Goal: Task Accomplishment & Management: Use online tool/utility

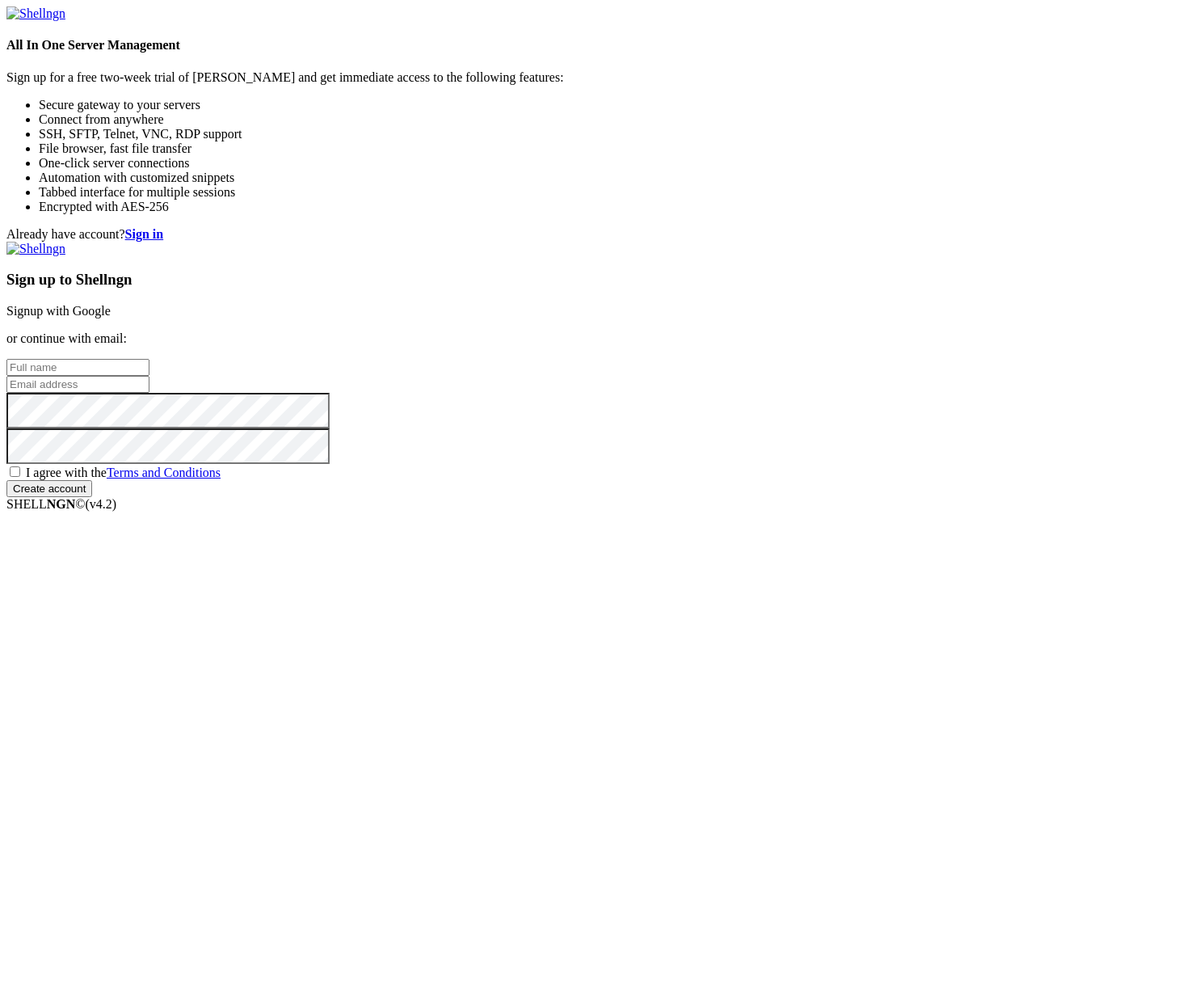
click at [149, 376] on input "text" at bounding box center [78, 367] width 143 height 17
click at [111, 318] on link "Signup with Google" at bounding box center [58, 311] width 105 height 14
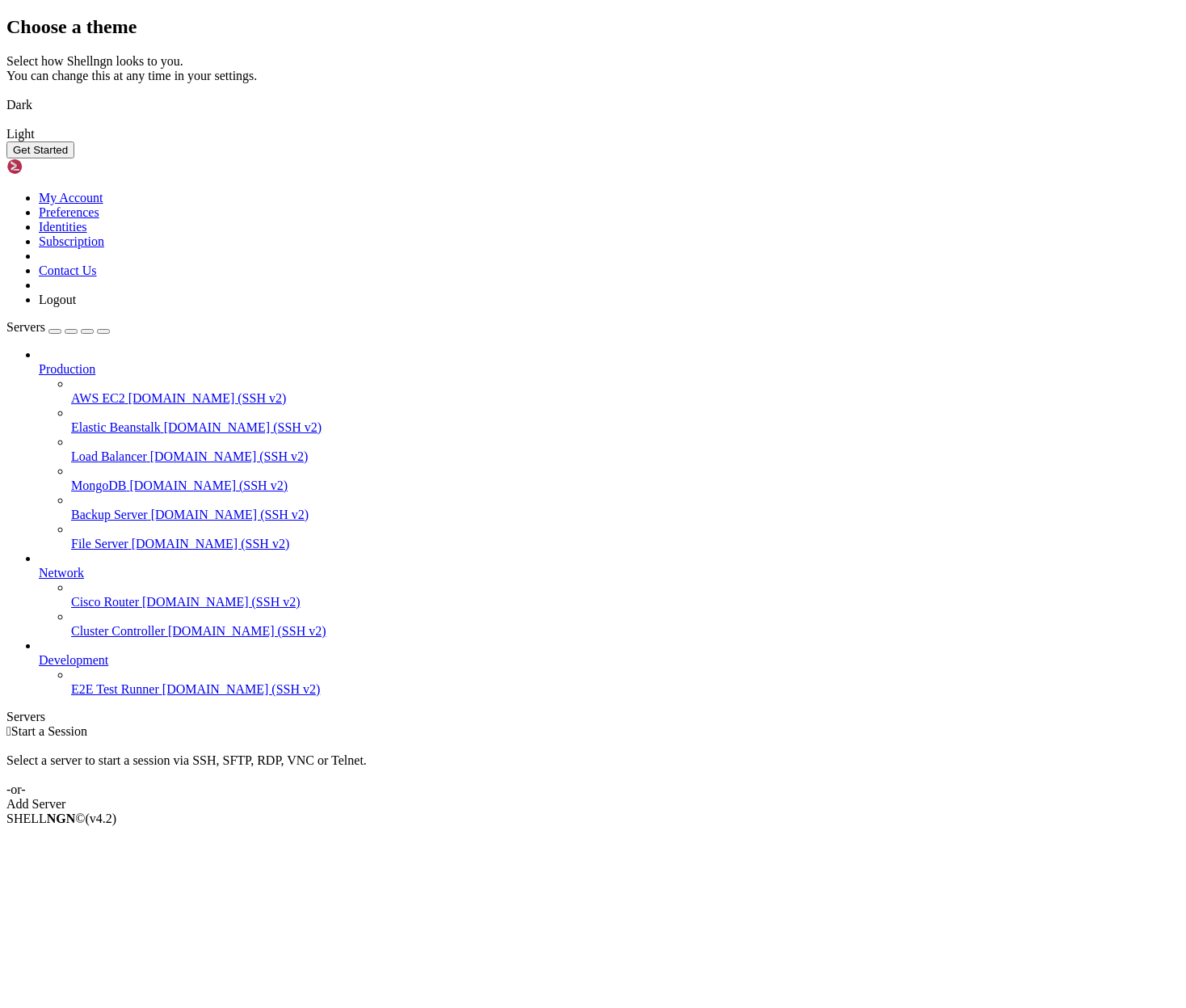
click at [934, 158] on div "Choose a theme Select how Shellngn looks to you. You can change this at any tim…" at bounding box center [593, 87] width 1173 height 142
click at [75, 158] on button "Get Started" at bounding box center [41, 149] width 68 height 17
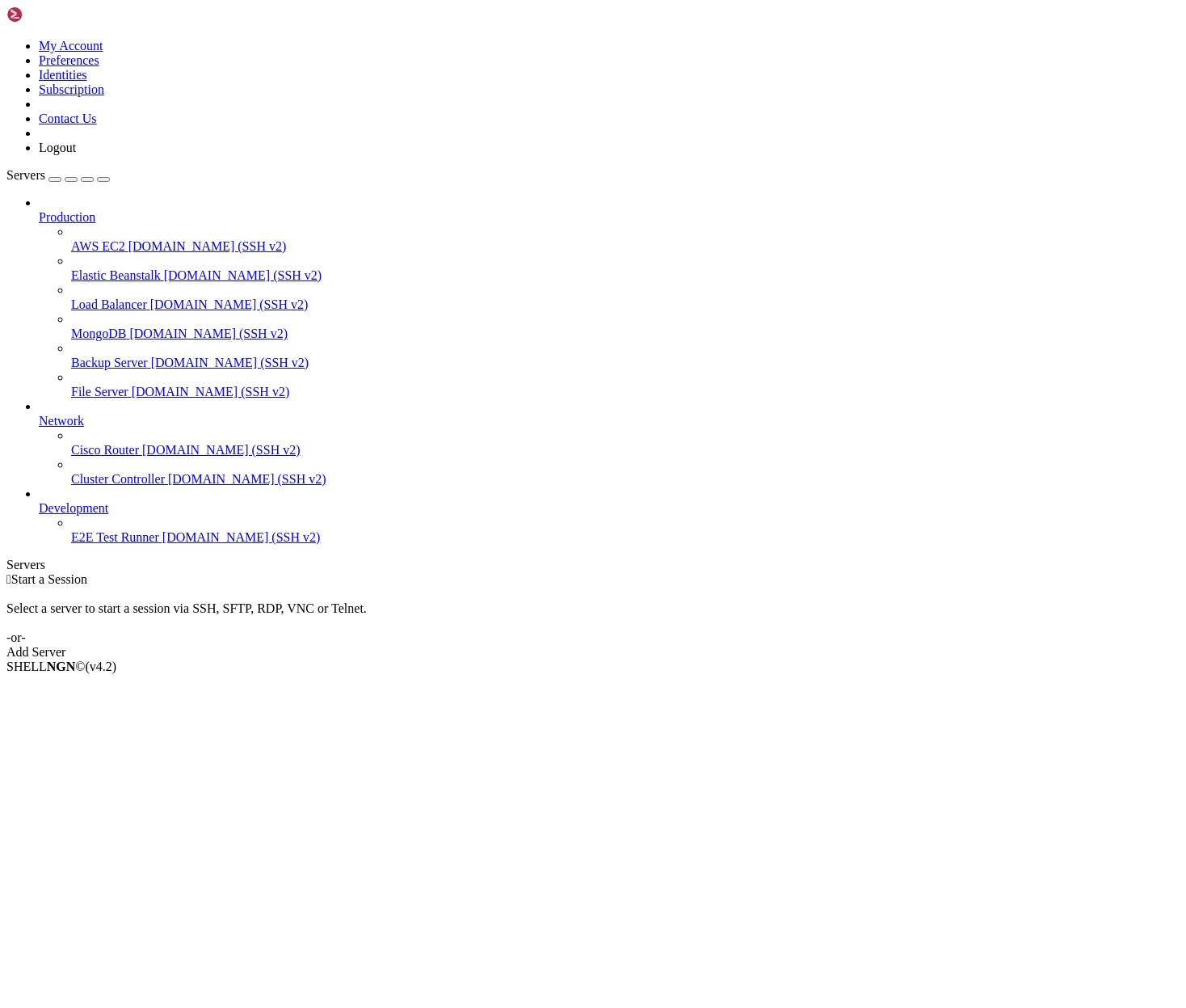
click at [6, 39] on icon at bounding box center [6, 39] width 0 height 0
click at [229, 573] on div " Start a Session Select a server to start a session via SSH, SFTP, RDP, VNC or…" at bounding box center [593, 616] width 1173 height 88
click at [676, 645] on link "Add Server" at bounding box center [593, 652] width 1173 height 15
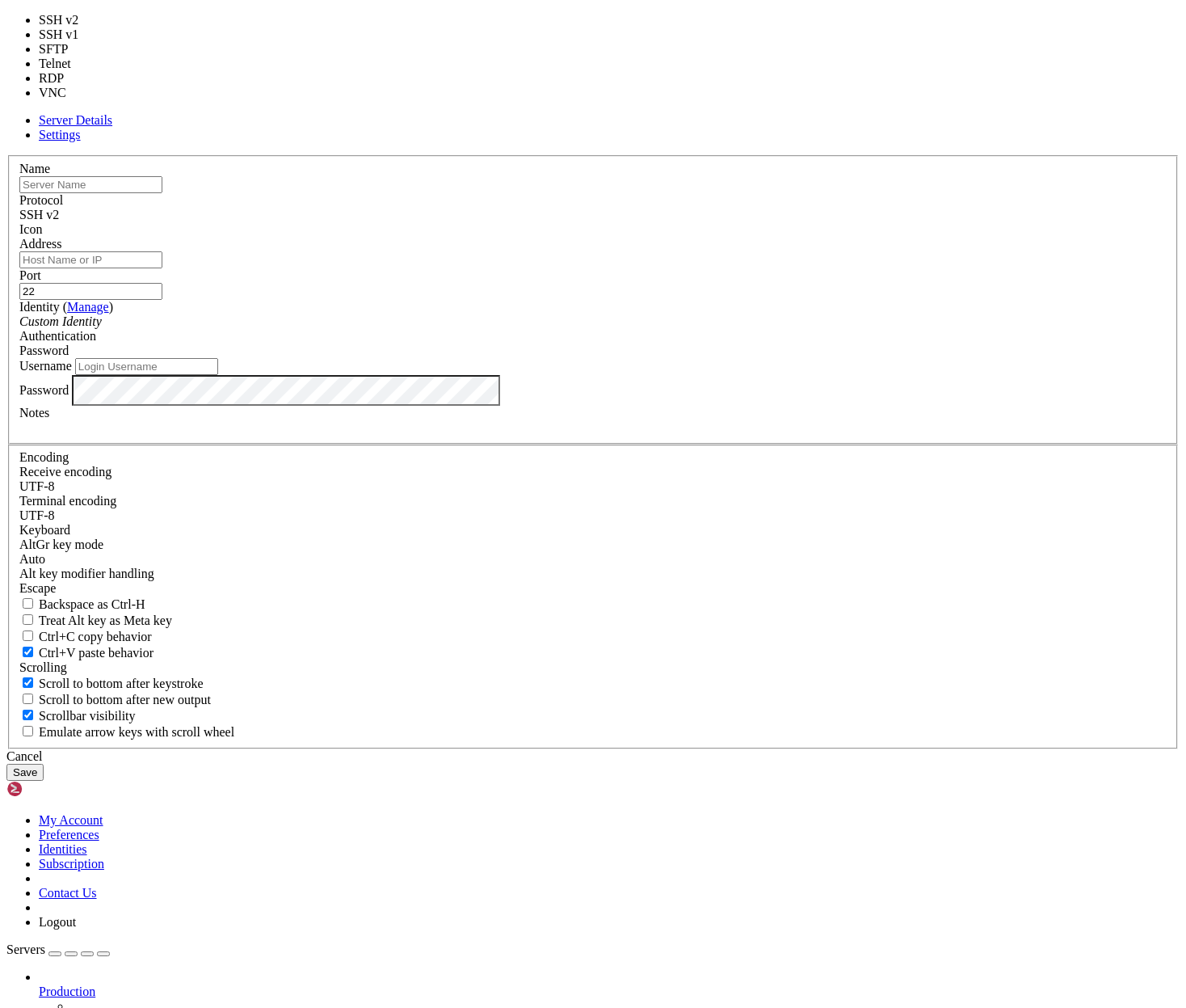
click at [691, 222] on div "SSH v2" at bounding box center [593, 215] width 1148 height 15
click at [687, 222] on div "SSH v2" at bounding box center [593, 215] width 1148 height 15
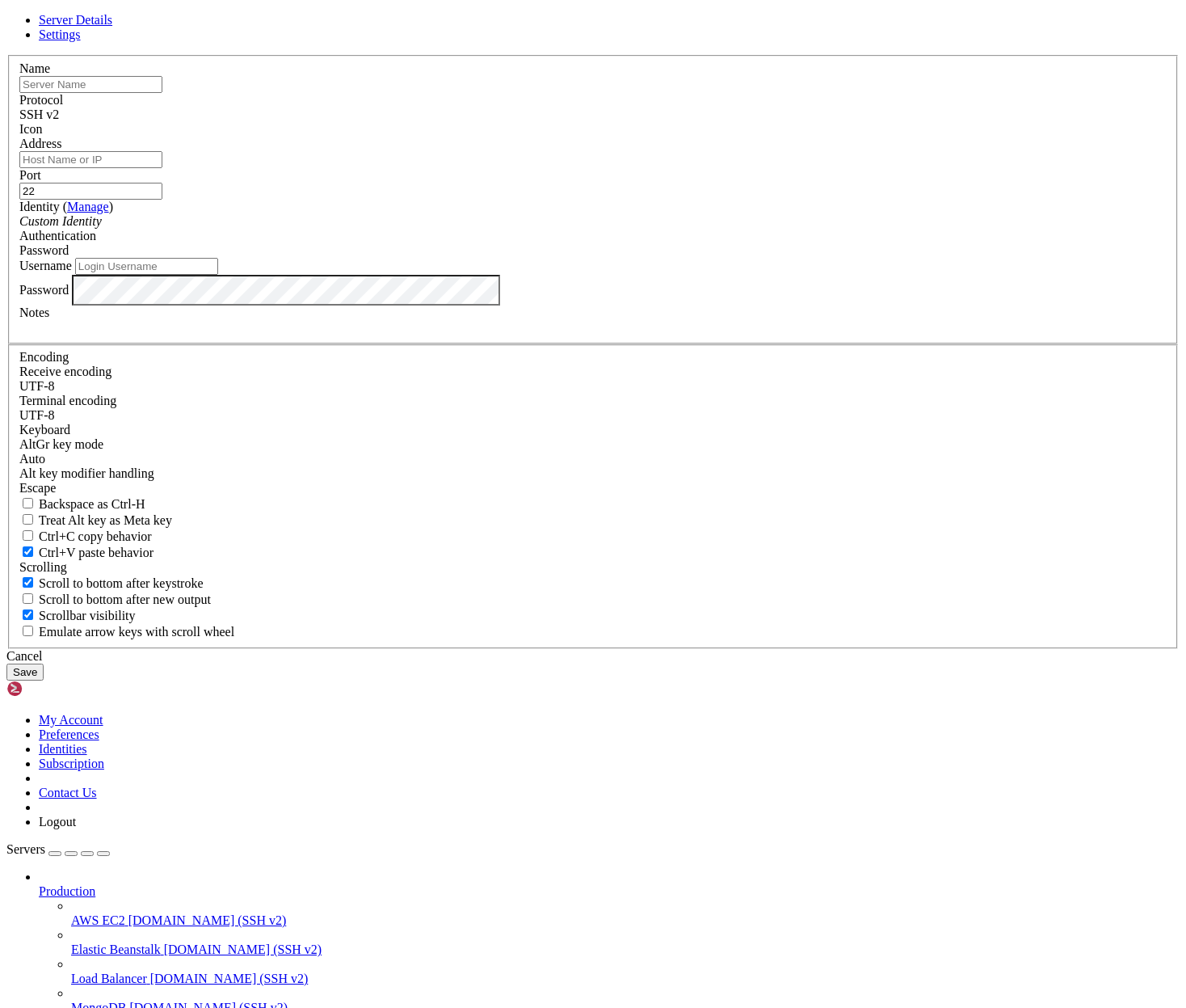
click at [81, 41] on link "Settings" at bounding box center [60, 34] width 42 height 14
click at [113, 27] on span "Server Details" at bounding box center [75, 19] width 74 height 14
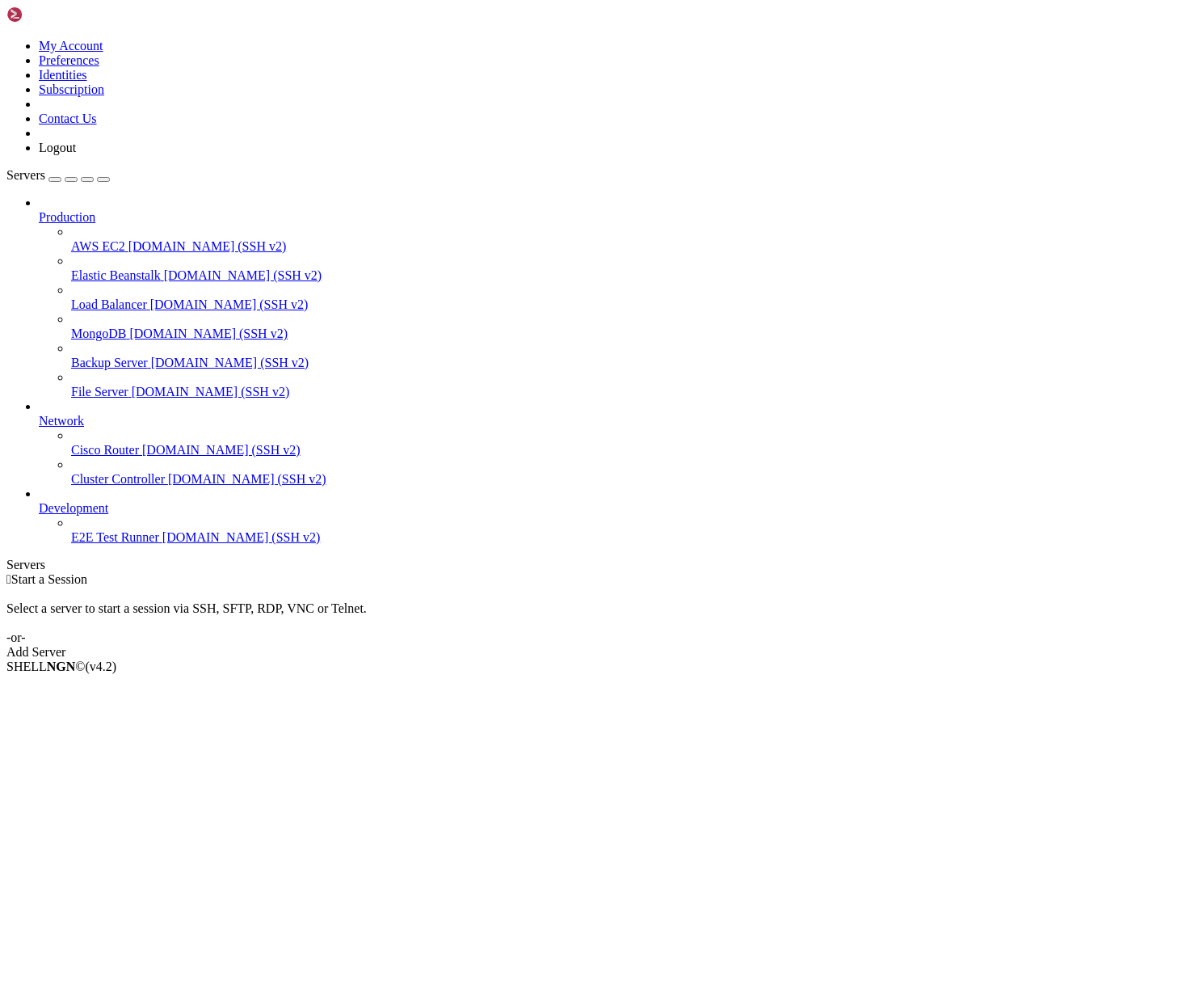
click at [6, 39] on link at bounding box center [6, 39] width 0 height 0
click at [6, 39] on icon at bounding box center [6, 39] width 0 height 0
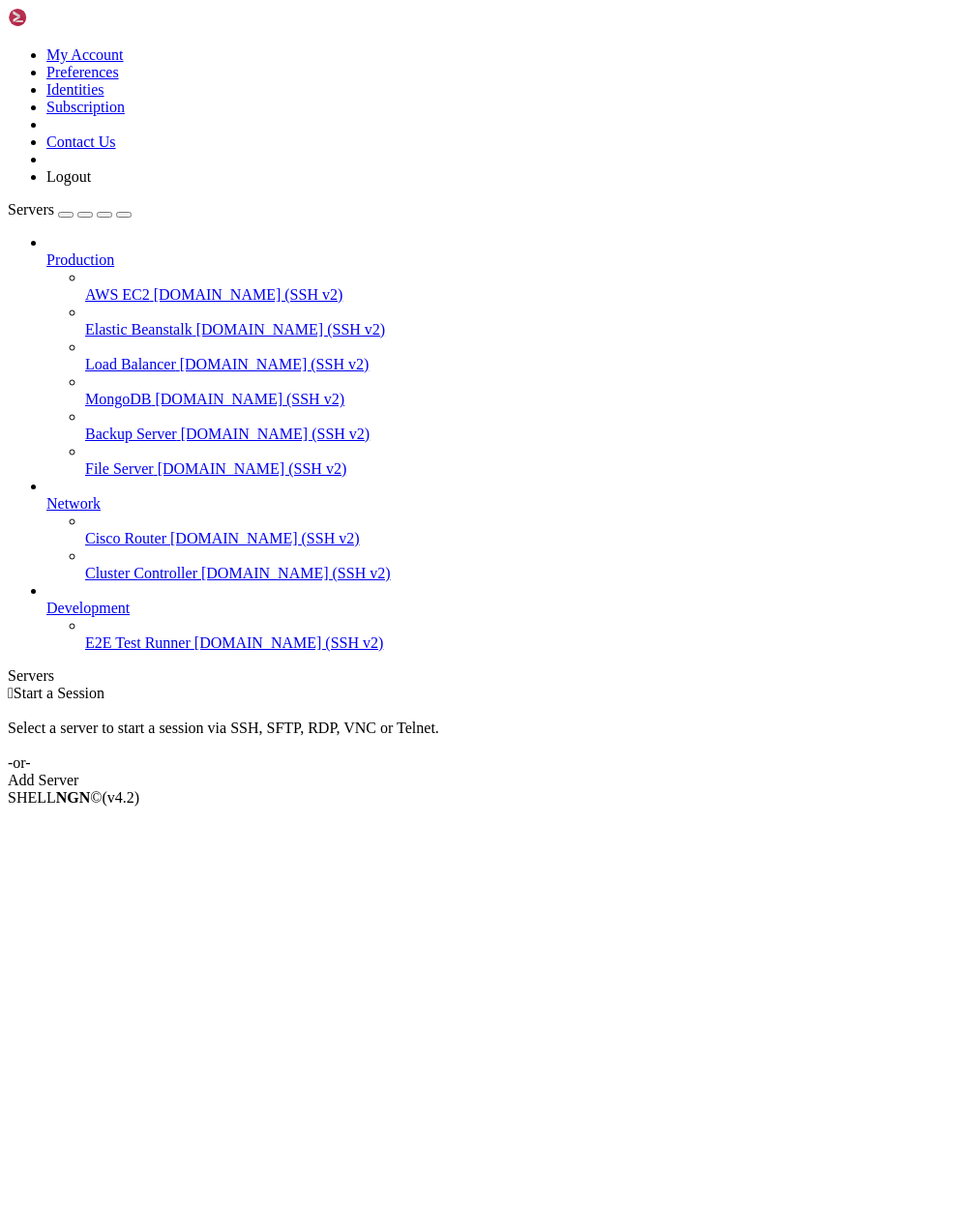
click at [584, 771] on div "Add Server" at bounding box center [490, 780] width 964 height 17
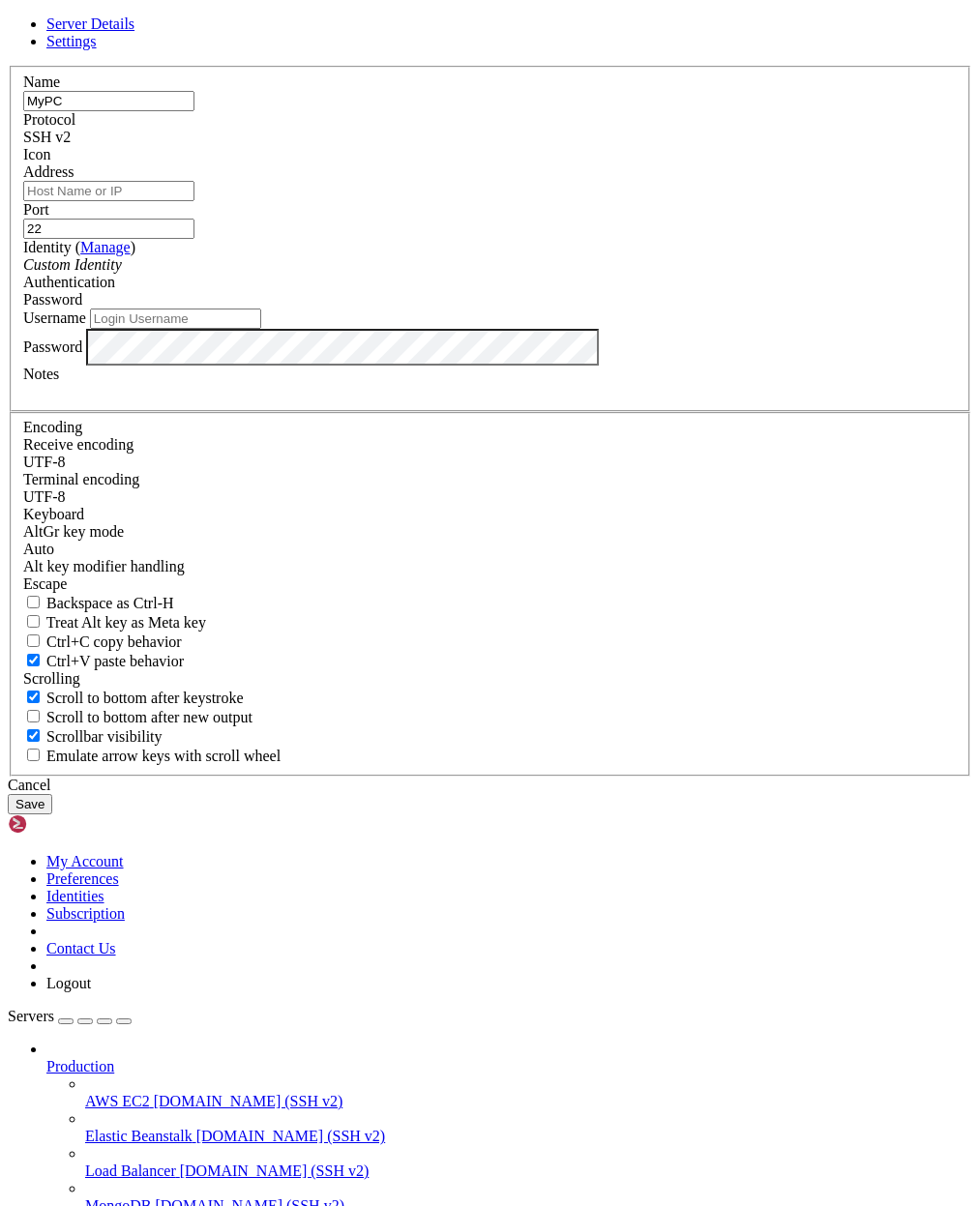
type input "MyPC"
click at [194, 201] on input "Address" at bounding box center [109, 190] width 171 height 20
type input "192.168.1.165"
click at [448, 329] on div "Username" at bounding box center [490, 318] width 933 height 20
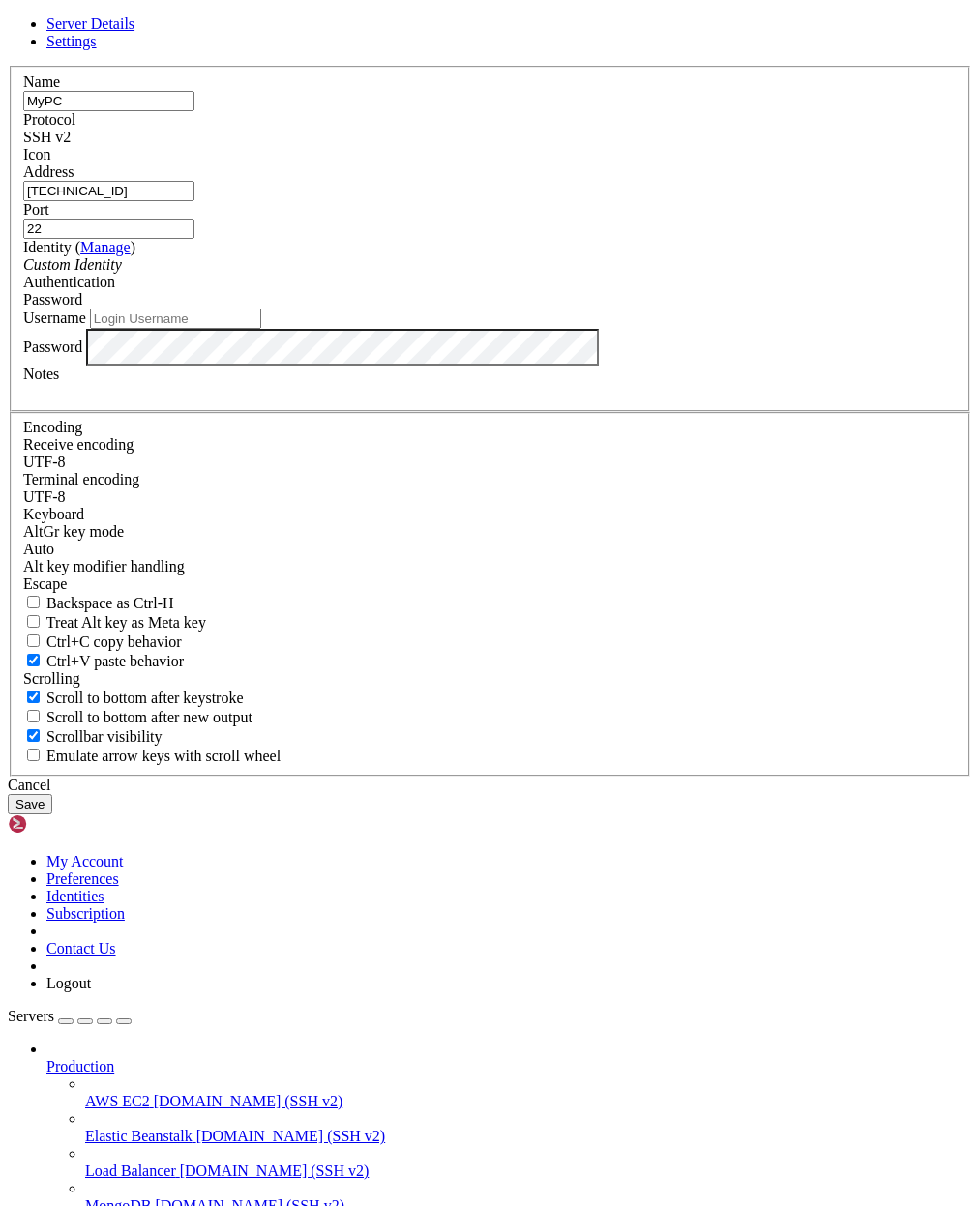
click at [261, 329] on input "Username" at bounding box center [176, 318] width 171 height 20
type input "joema"
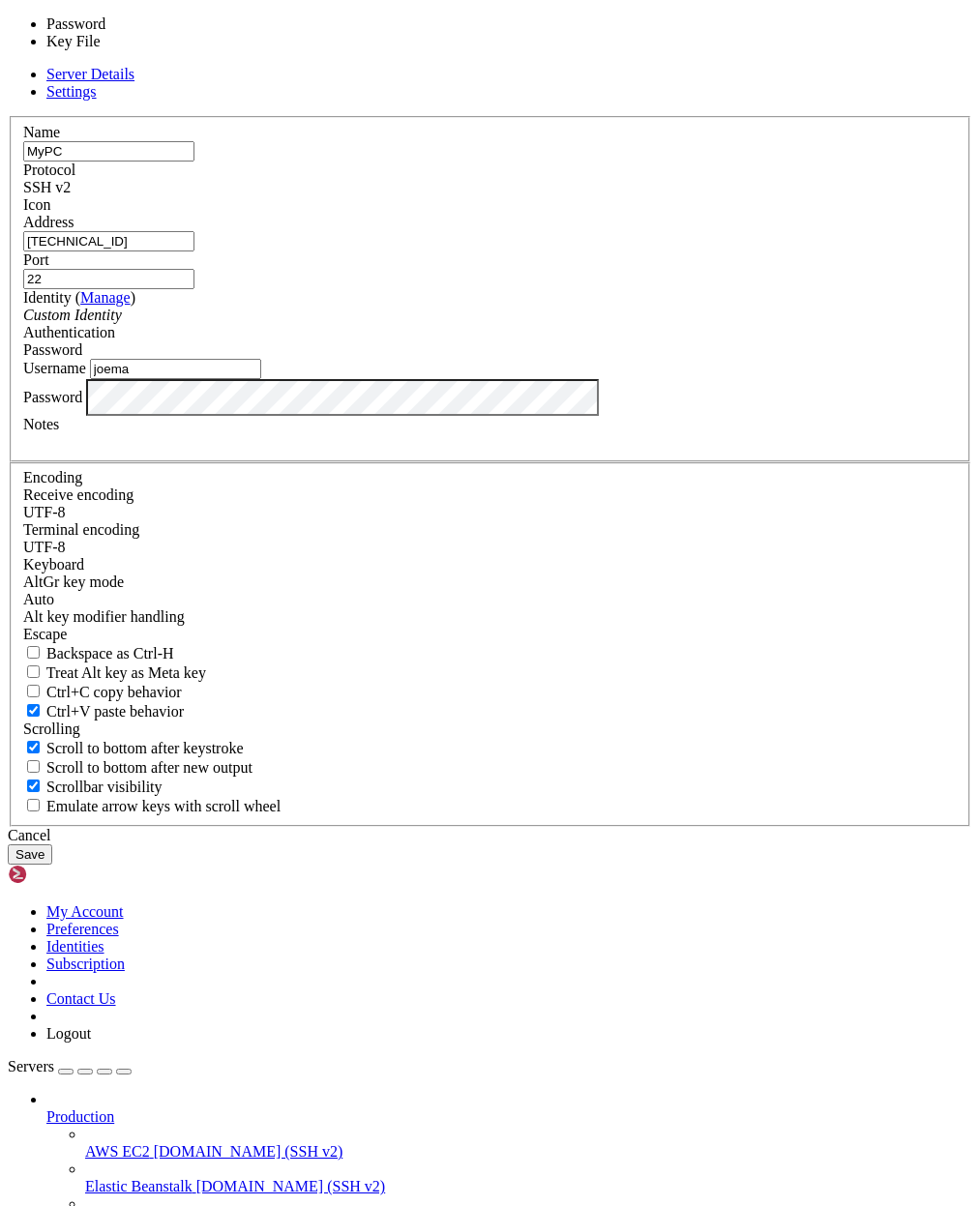
click at [82, 358] on span "Password" at bounding box center [52, 349] width 59 height 16
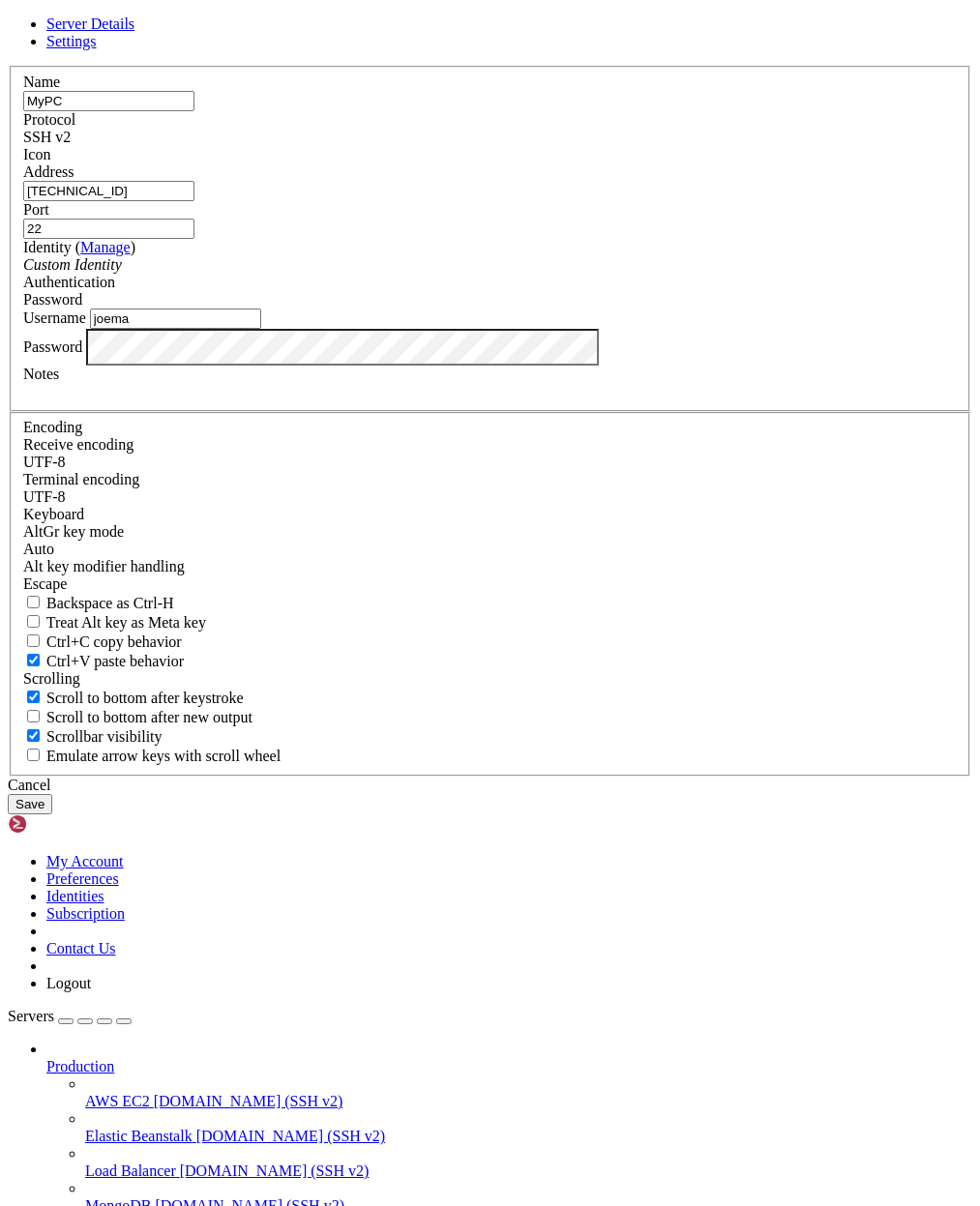
click at [82, 308] on span "Password" at bounding box center [52, 299] width 59 height 16
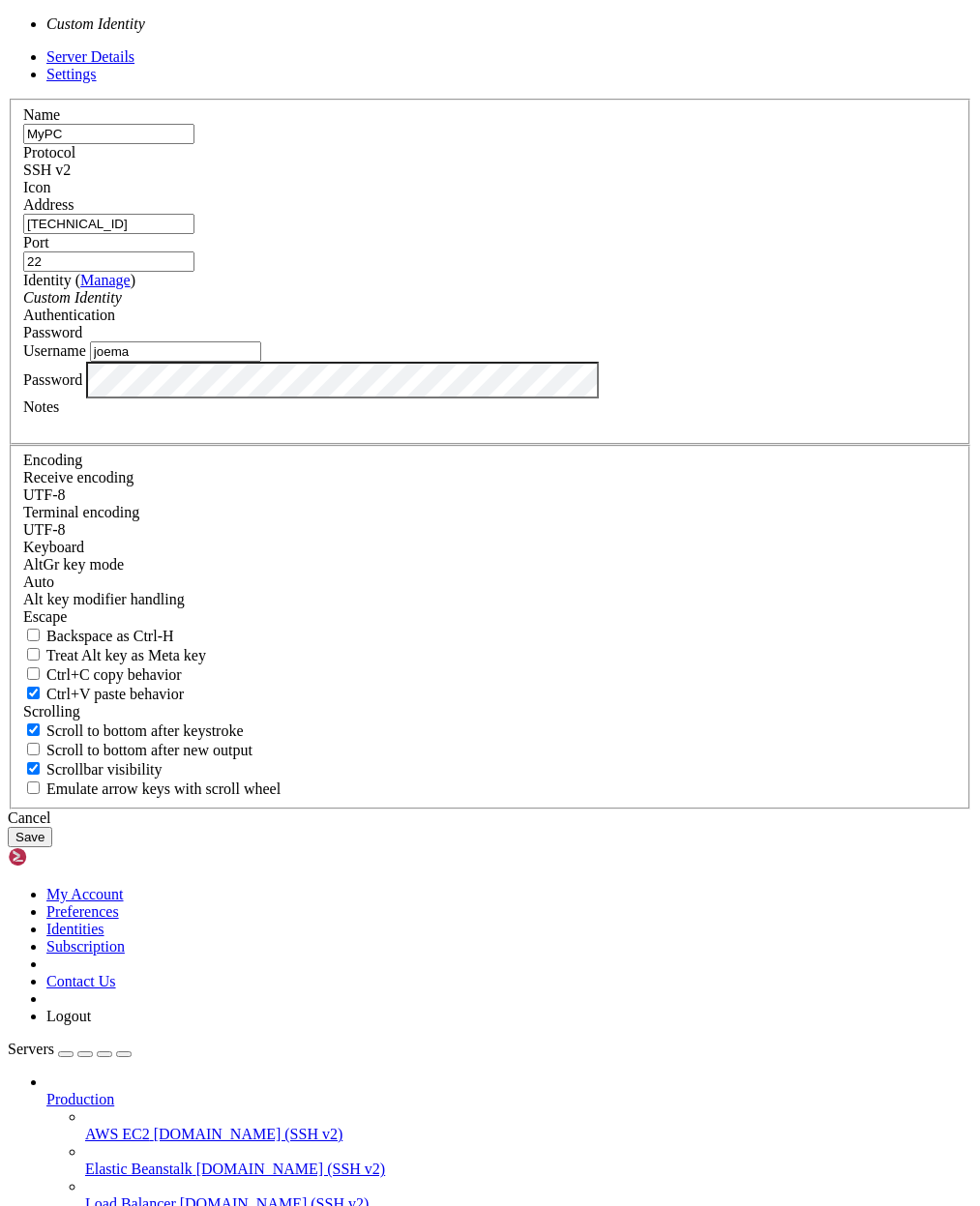
click at [433, 307] on div "Custom Identity" at bounding box center [490, 298] width 933 height 17
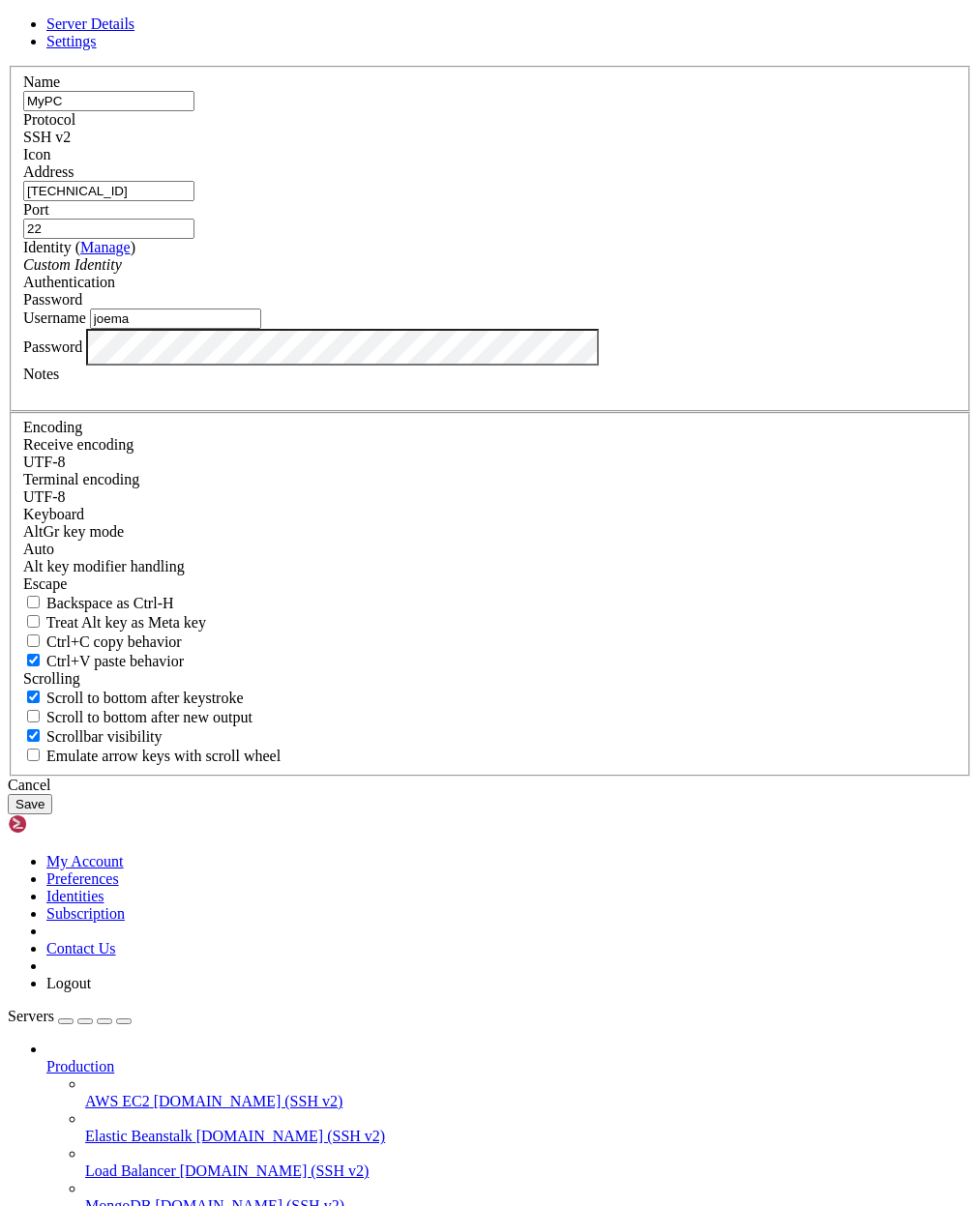
click at [440, 274] on div "Custom Identity" at bounding box center [490, 265] width 933 height 17
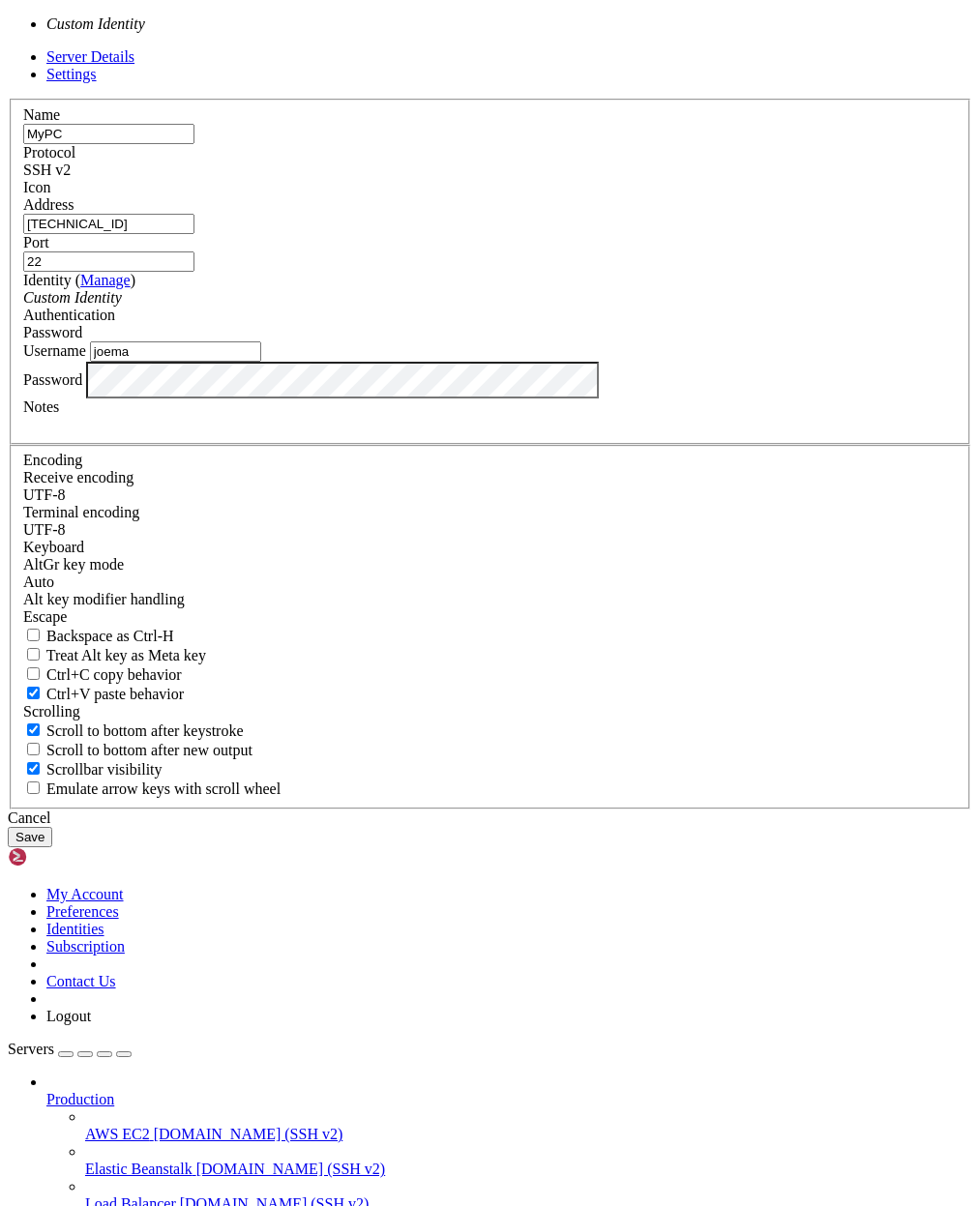
click at [389, 307] on div "Custom Identity" at bounding box center [490, 298] width 933 height 17
click at [122, 306] on icon "Custom Identity" at bounding box center [73, 297] width 99 height 16
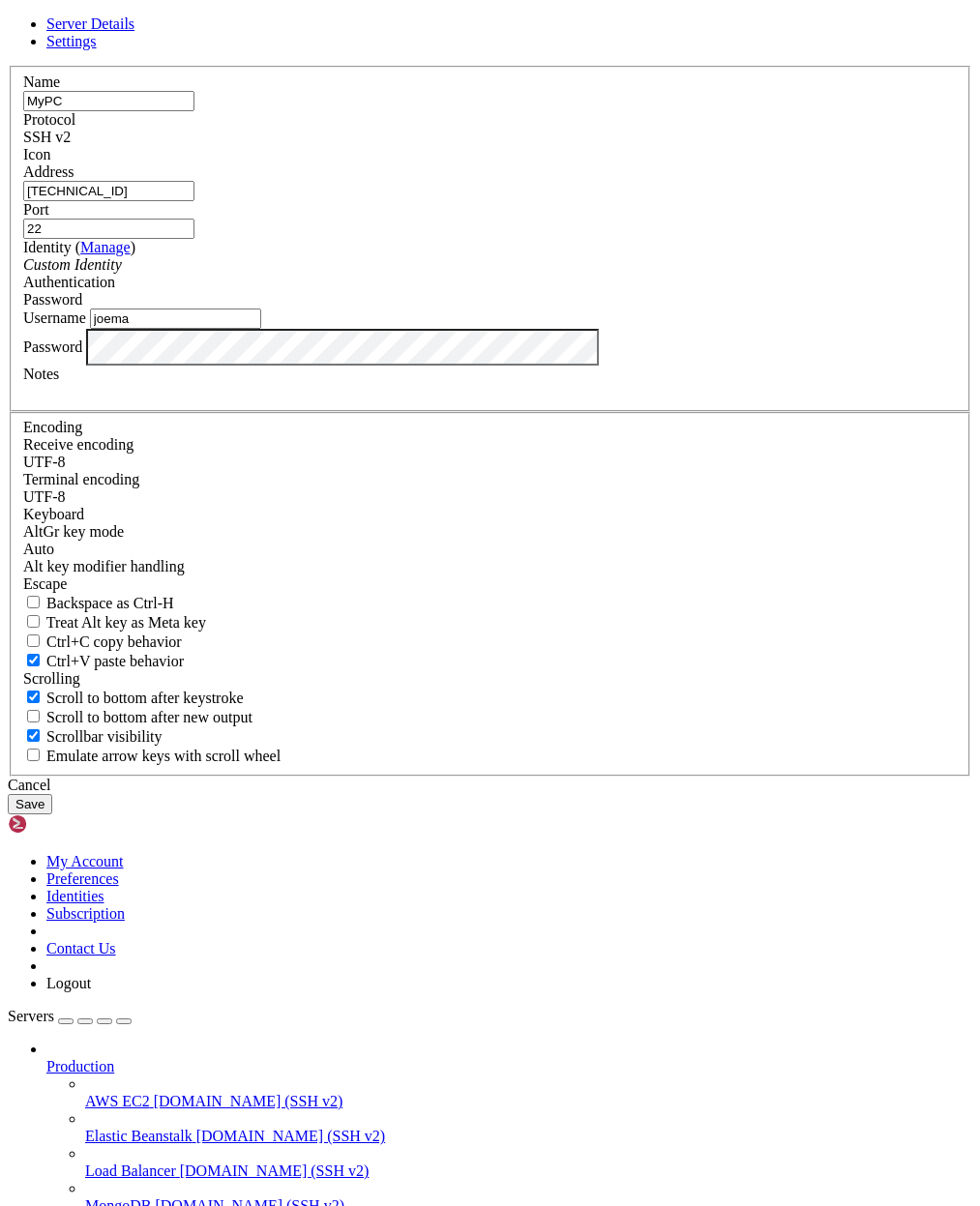
click at [97, 49] on link "Settings" at bounding box center [72, 41] width 50 height 16
click at [135, 32] on span "Server Details" at bounding box center [90, 23] width 88 height 16
click at [97, 49] on link "Settings" at bounding box center [72, 41] width 50 height 16
click at [135, 32] on span "Server Details" at bounding box center [90, 23] width 88 height 16
click at [637, 147] on div "SSH v2" at bounding box center [490, 138] width 933 height 17
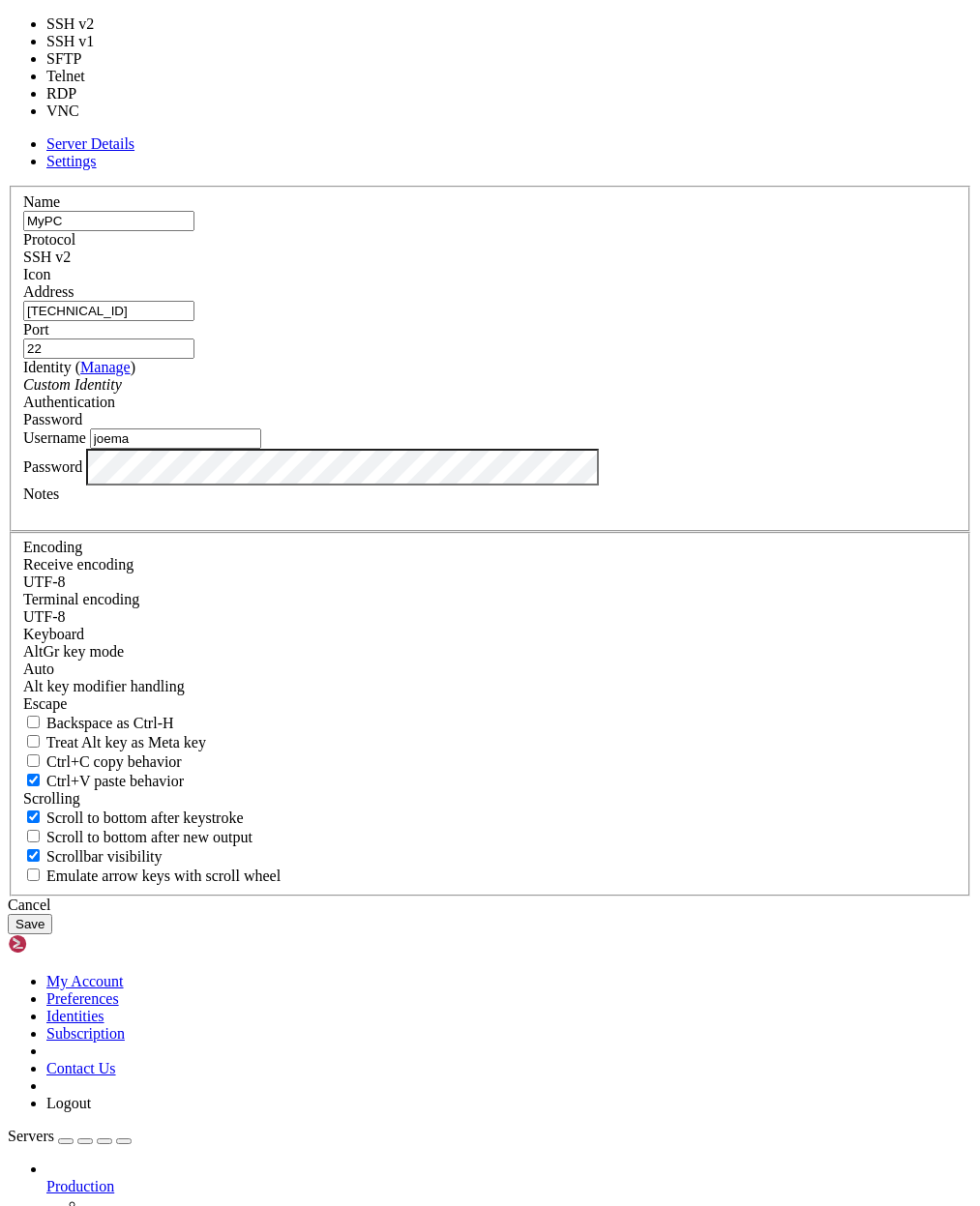
click at [607, 266] on div "SSH v2" at bounding box center [490, 257] width 933 height 17
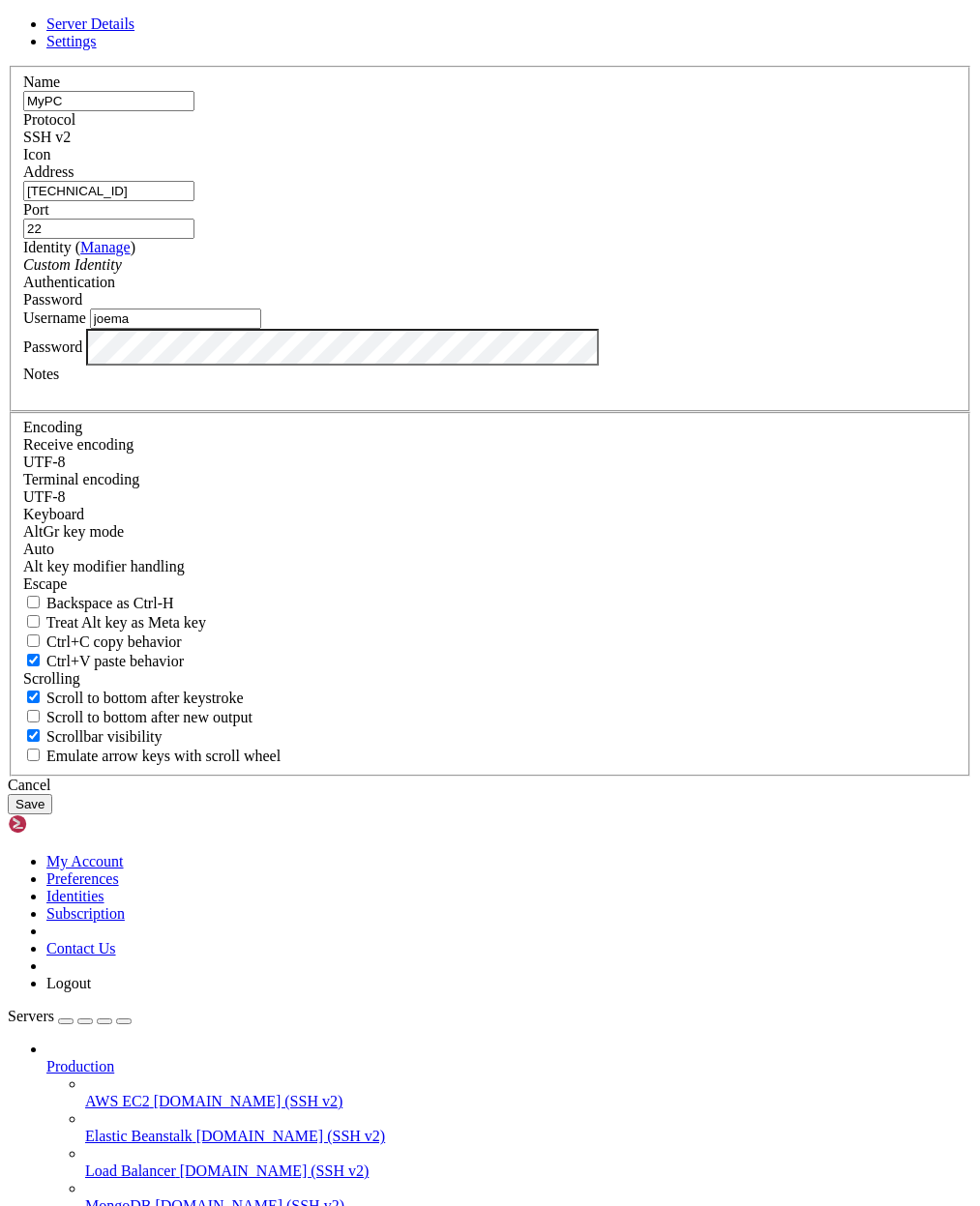
click at [742, 163] on div at bounding box center [490, 163] width 933 height 0
click at [52, 814] on button "Save" at bounding box center [30, 803] width 45 height 20
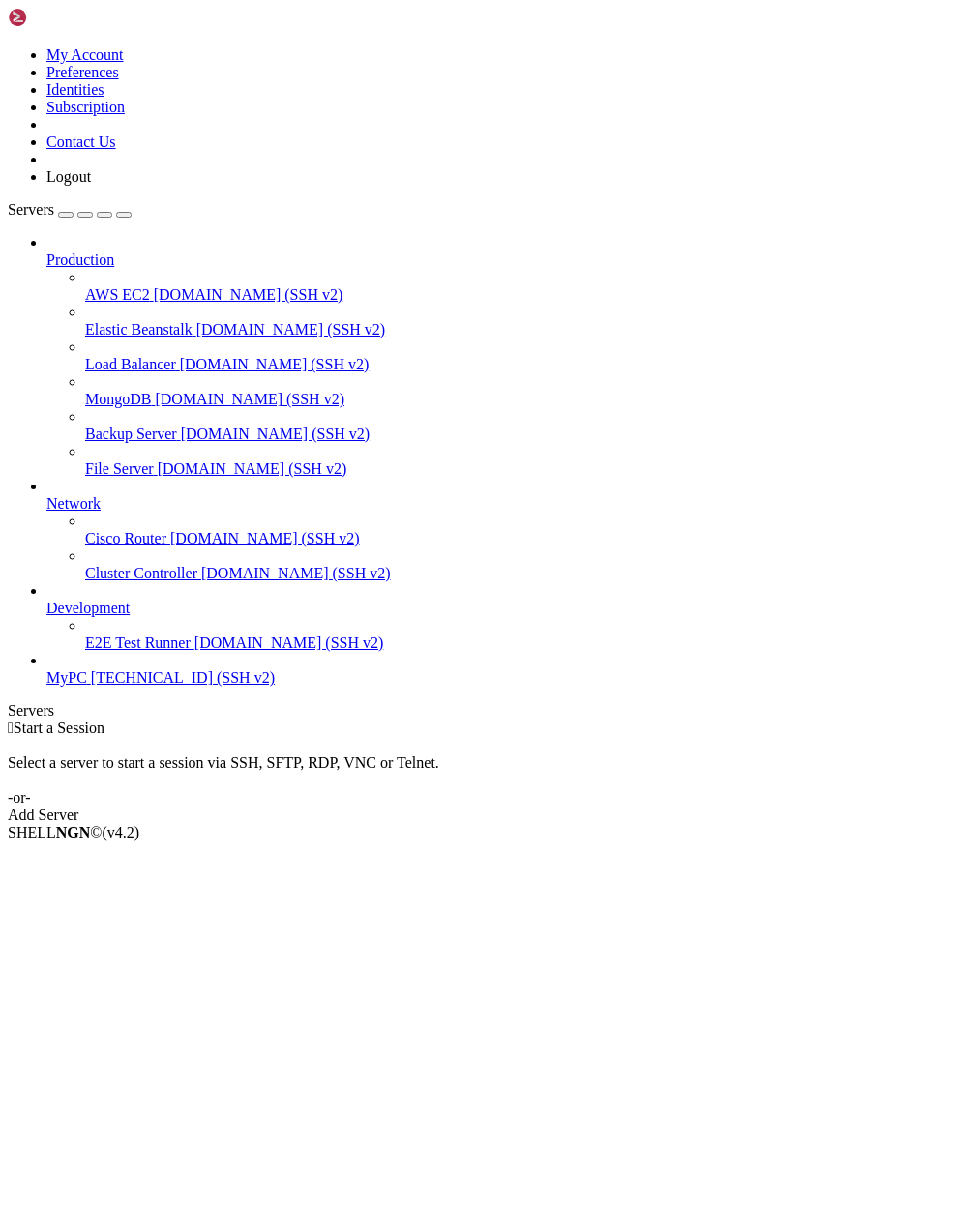
click at [87, 686] on span "MyPC" at bounding box center [67, 677] width 41 height 16
click at [64, 686] on span "MyPC" at bounding box center [67, 677] width 41 height 16
click at [8, 47] on icon at bounding box center [8, 47] width 0 height 0
click at [124, 58] on link "My Account" at bounding box center [85, 54] width 78 height 16
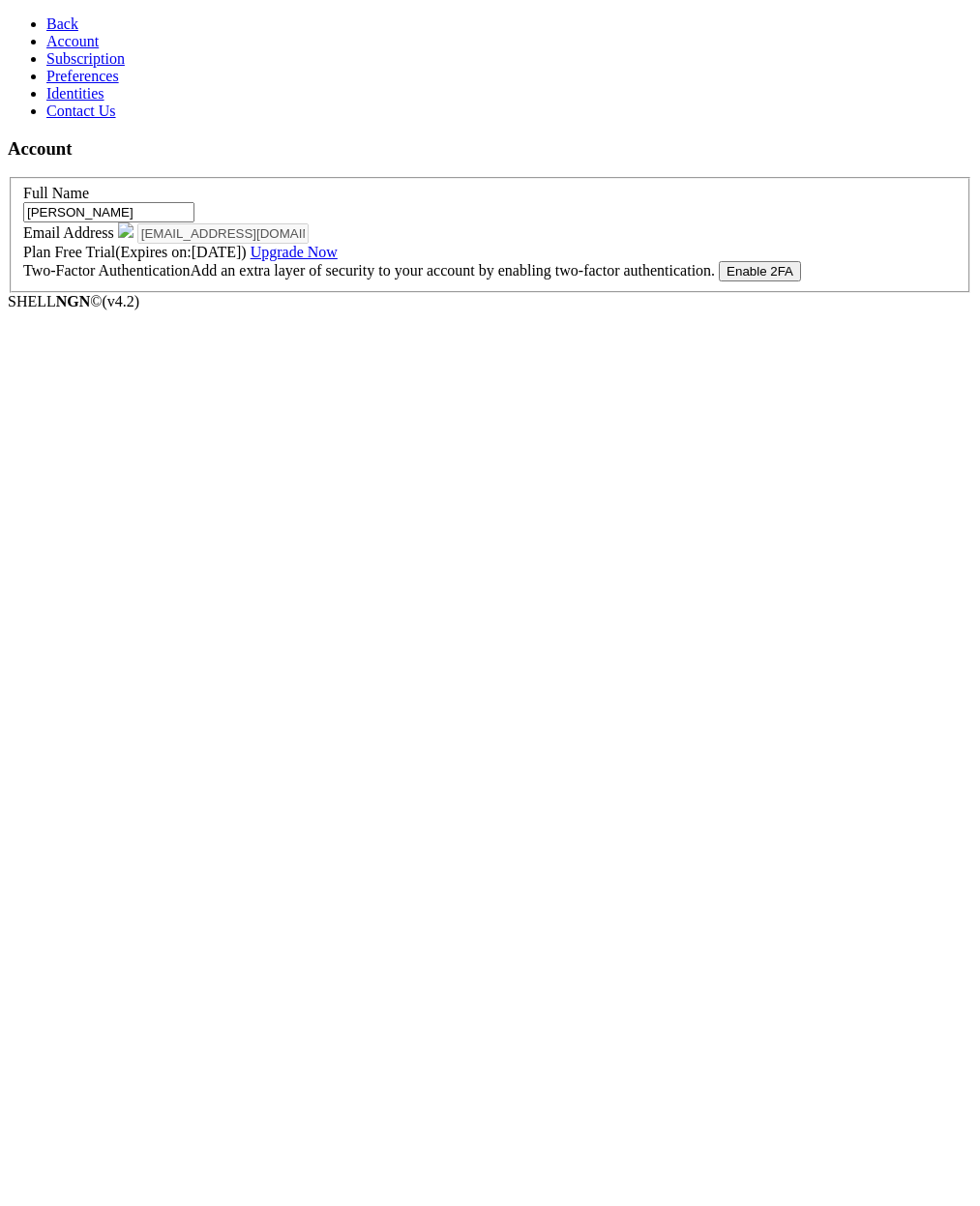
click at [59, 67] on span "Subscription" at bounding box center [85, 58] width 79 height 16
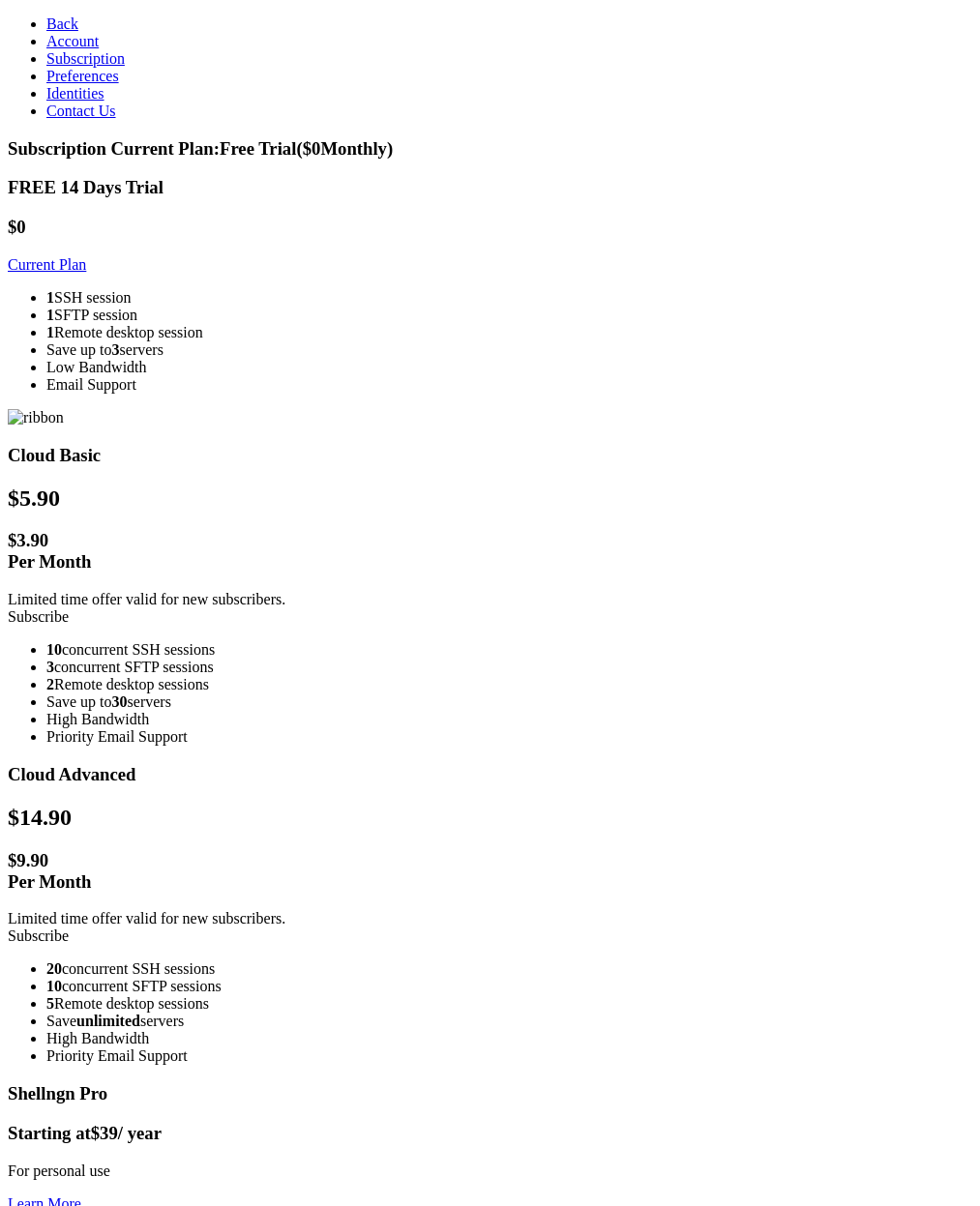
click at [104, 84] on span "Preferences" at bounding box center [82, 76] width 73 height 16
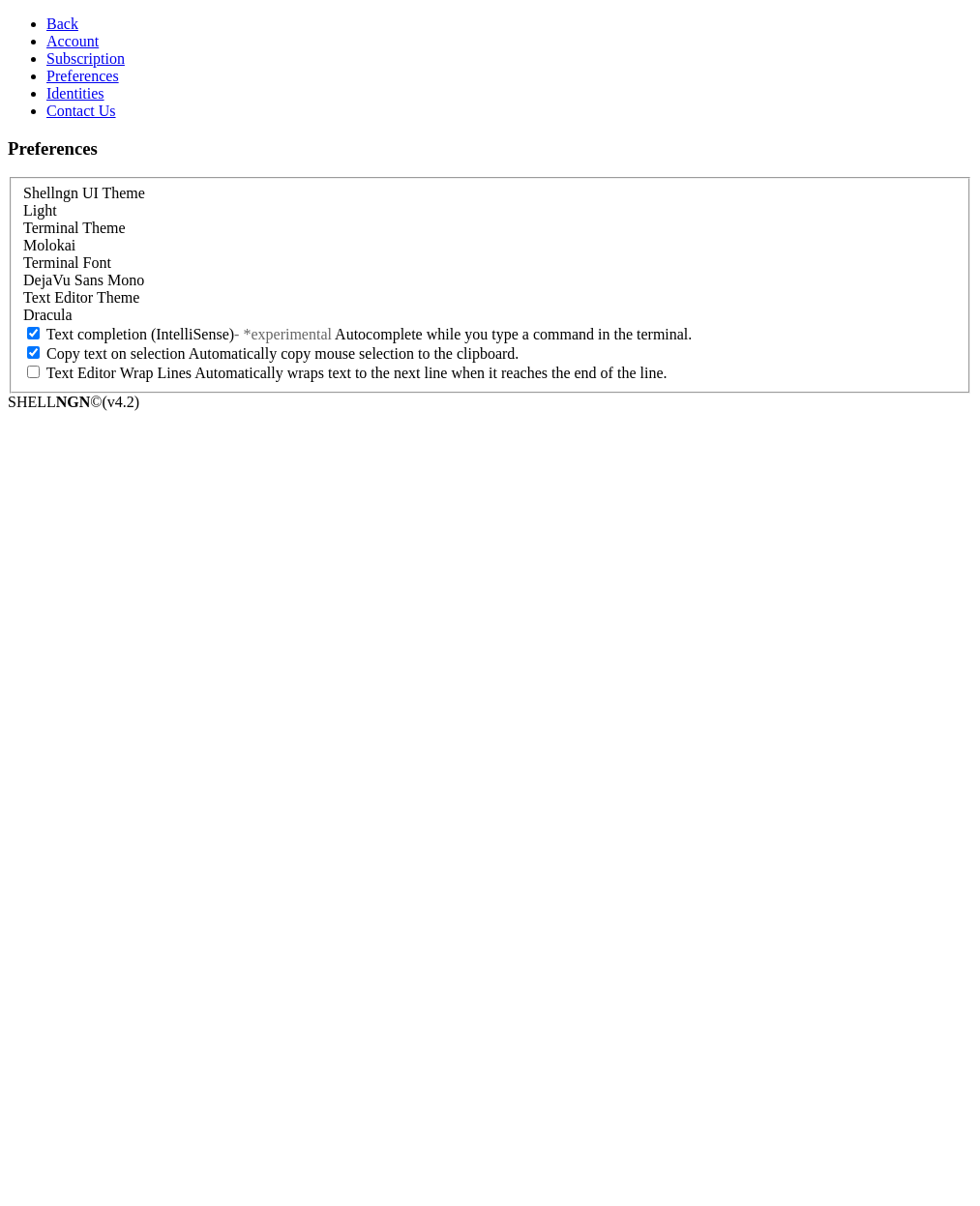
click at [105, 102] on link "Identities" at bounding box center [76, 93] width 58 height 16
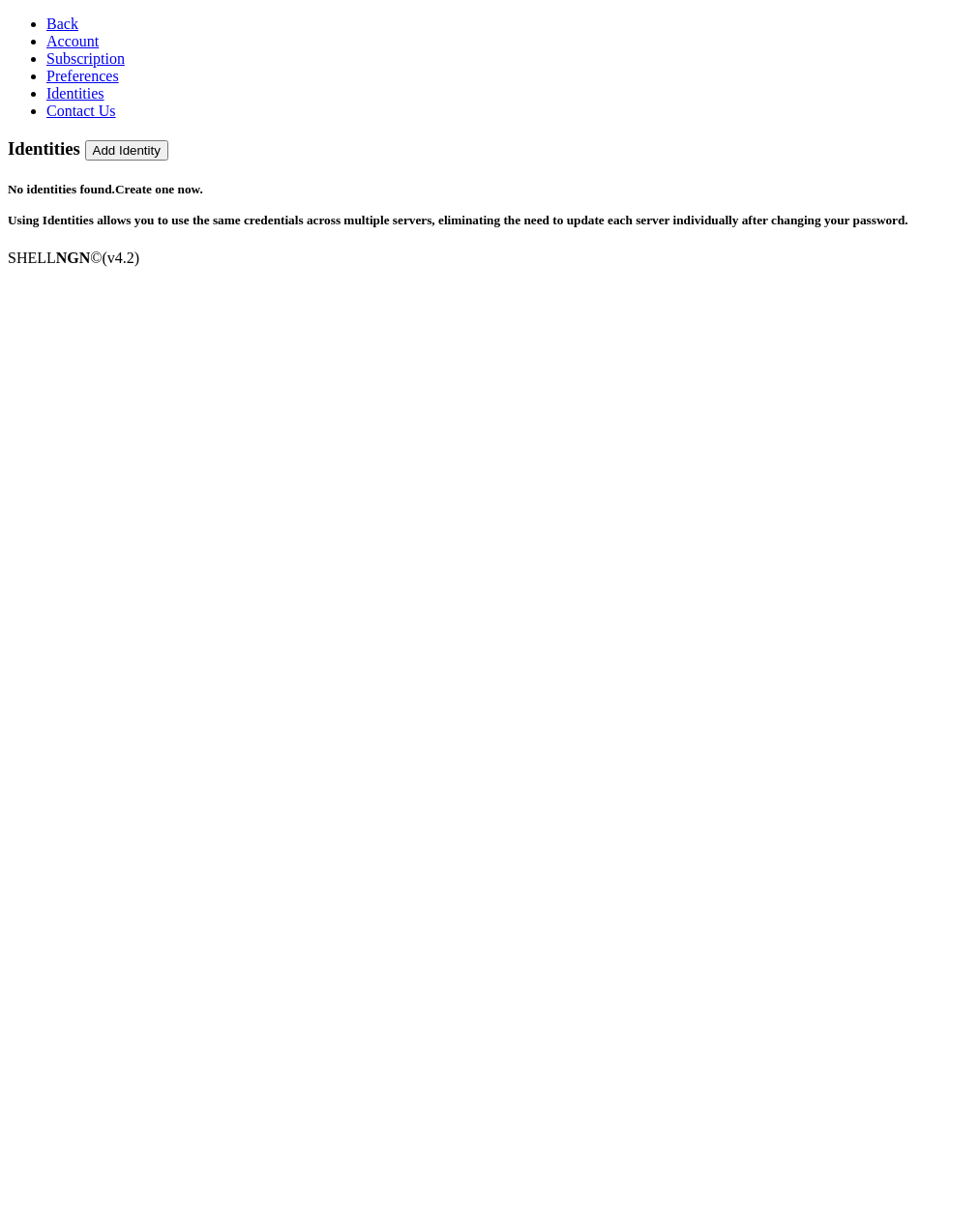
click at [119, 84] on link "Preferences" at bounding box center [82, 76] width 73 height 16
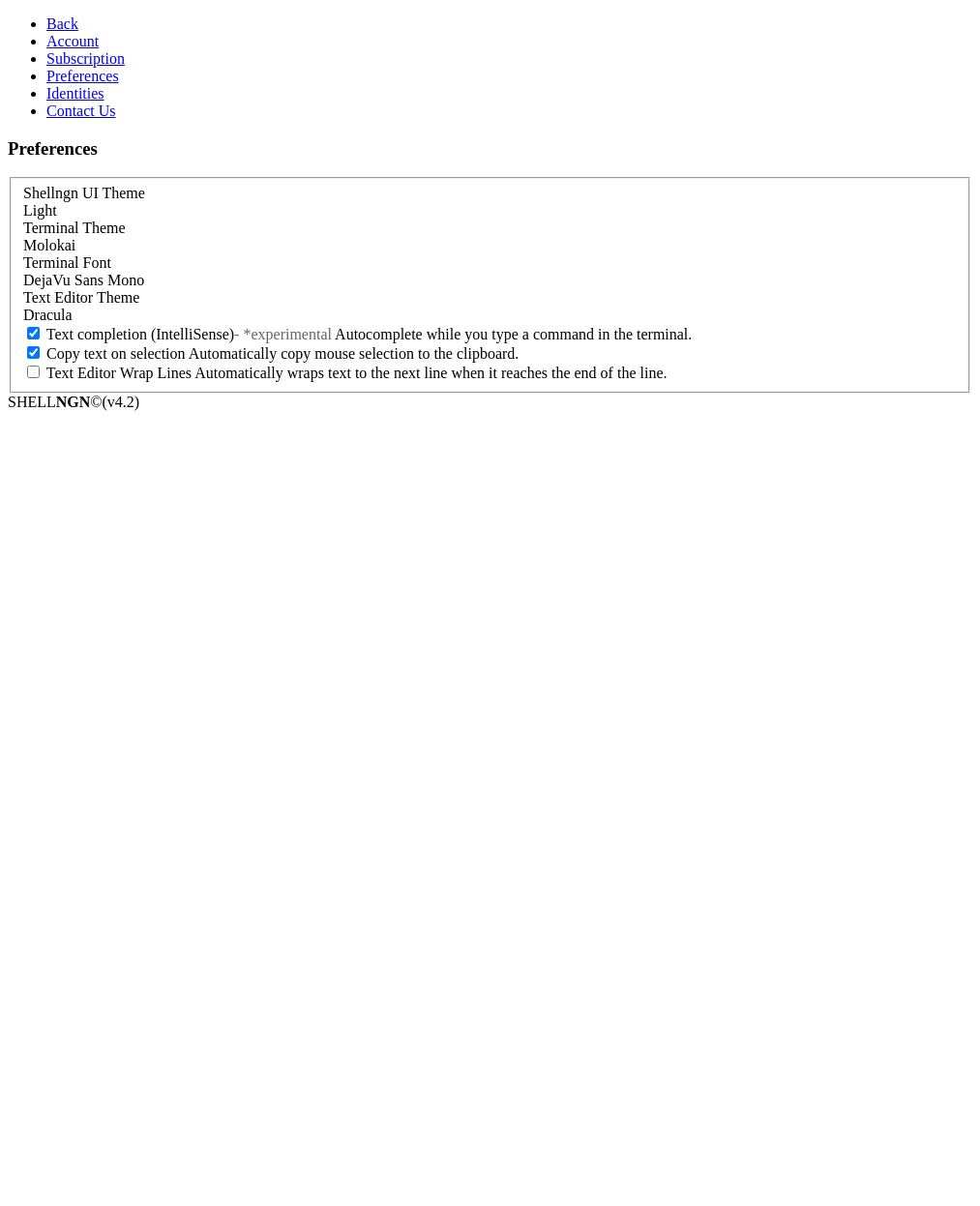
click at [314, 184] on div "Shellngn UI Theme Light" at bounding box center [490, 202] width 933 height 35
click at [307, 202] on div "Light" at bounding box center [490, 211] width 933 height 17
click at [105, 102] on link "Identities" at bounding box center [76, 93] width 58 height 16
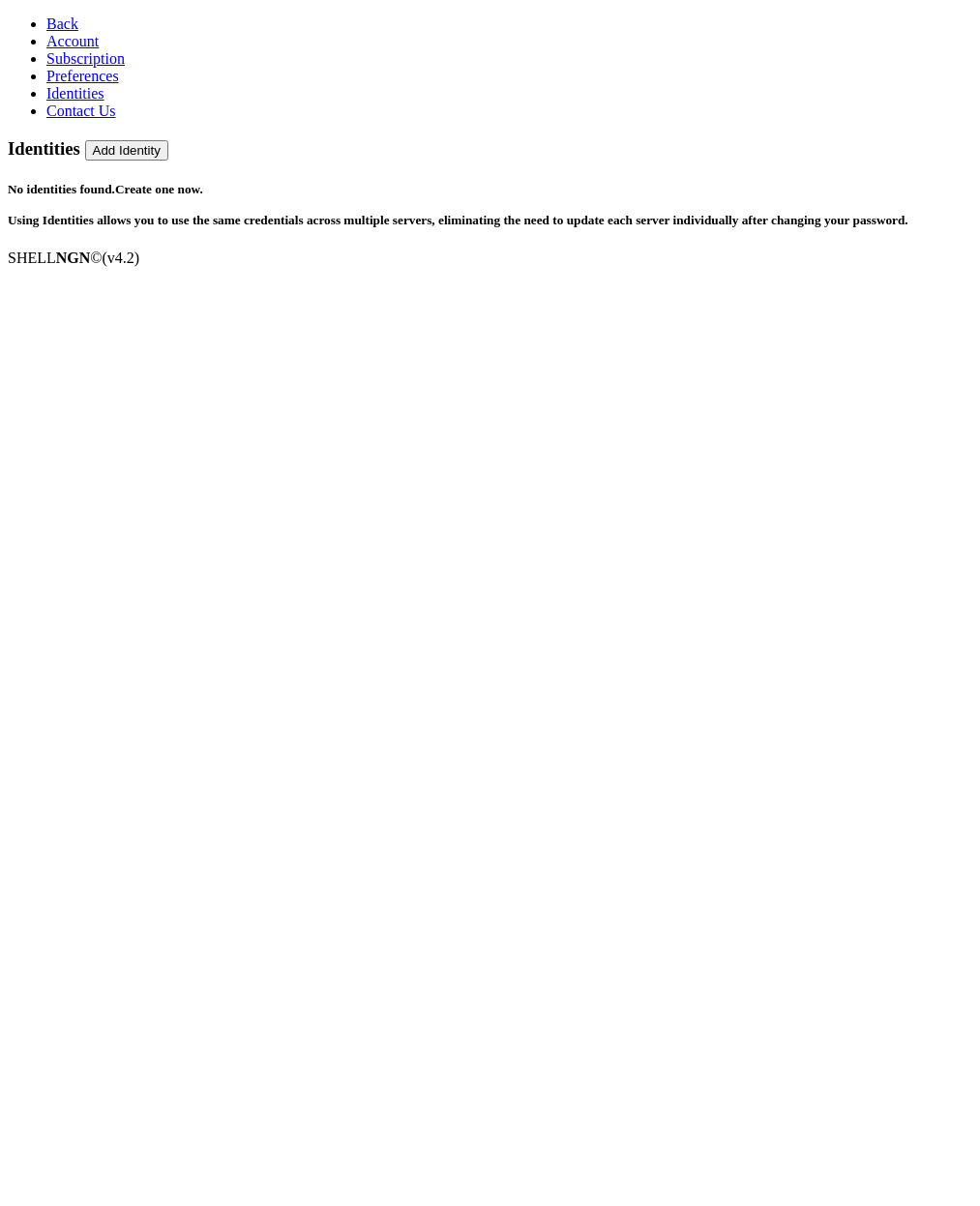
click at [116, 119] on link "Contact Us" at bounding box center [82, 111] width 70 height 16
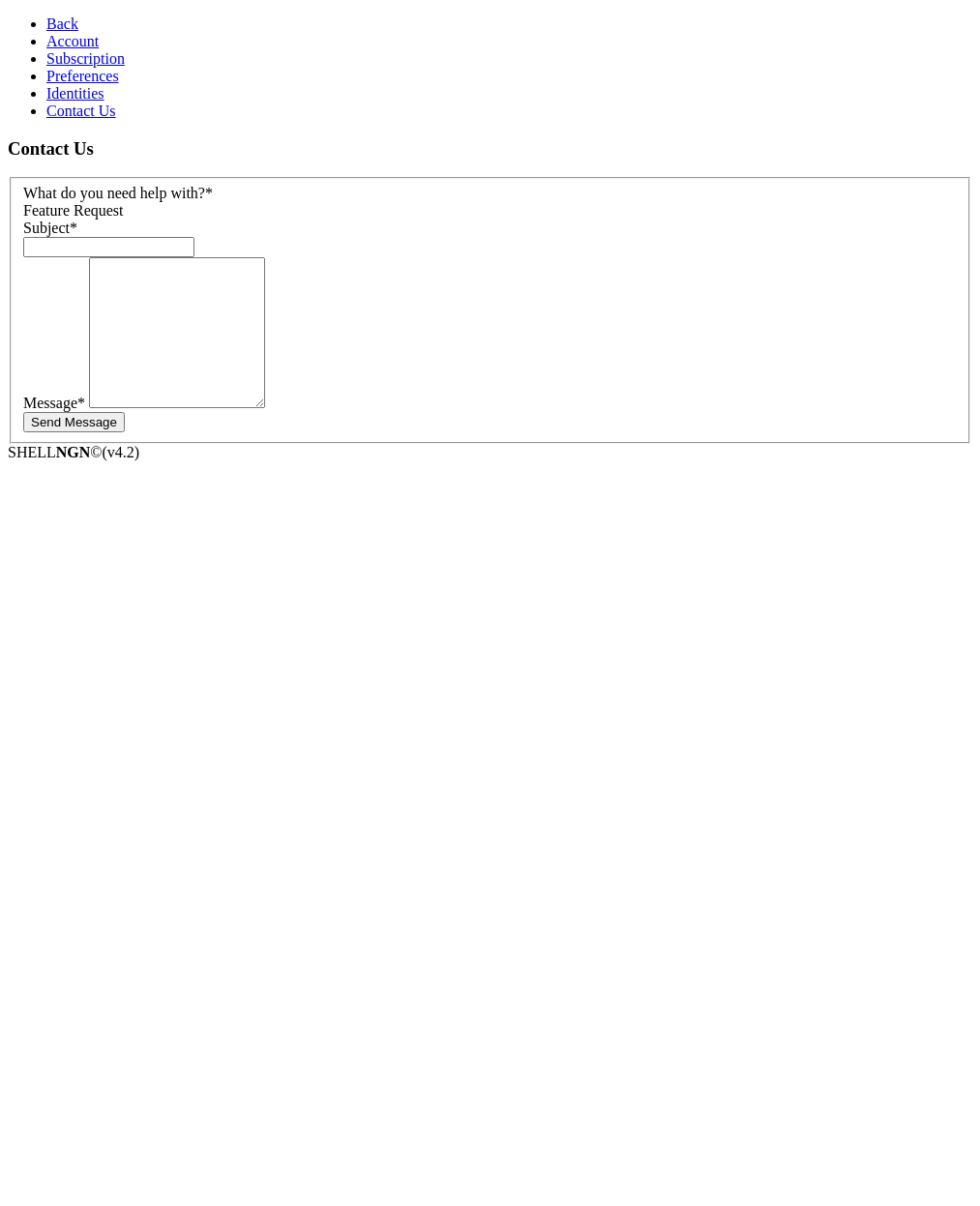
drag, startPoint x: 98, startPoint y: 160, endPoint x: 97, endPoint y: 147, distance: 13.0
click at [98, 84] on span "Preferences" at bounding box center [82, 76] width 73 height 16
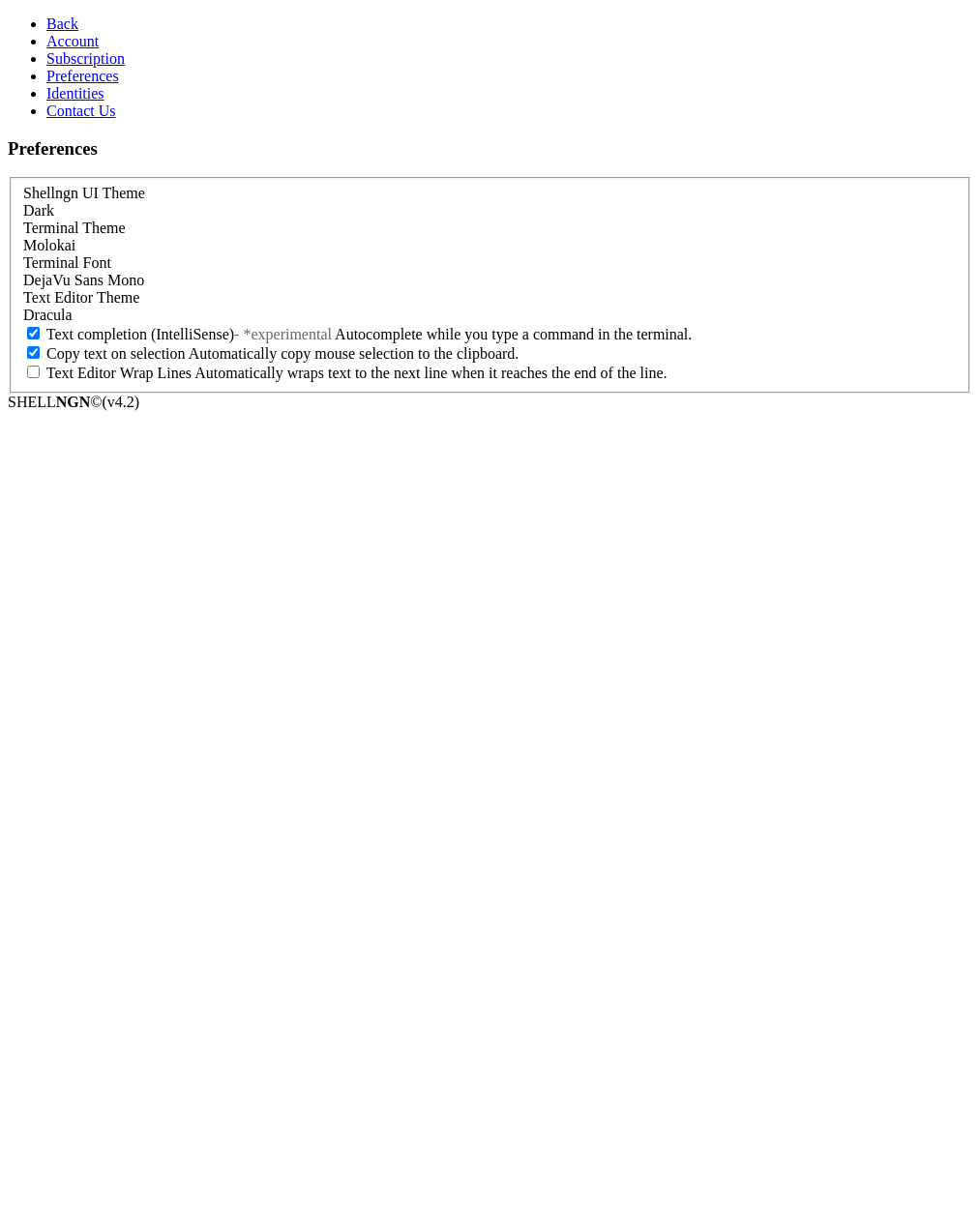
click at [82, 49] on span "Account" at bounding box center [73, 41] width 52 height 16
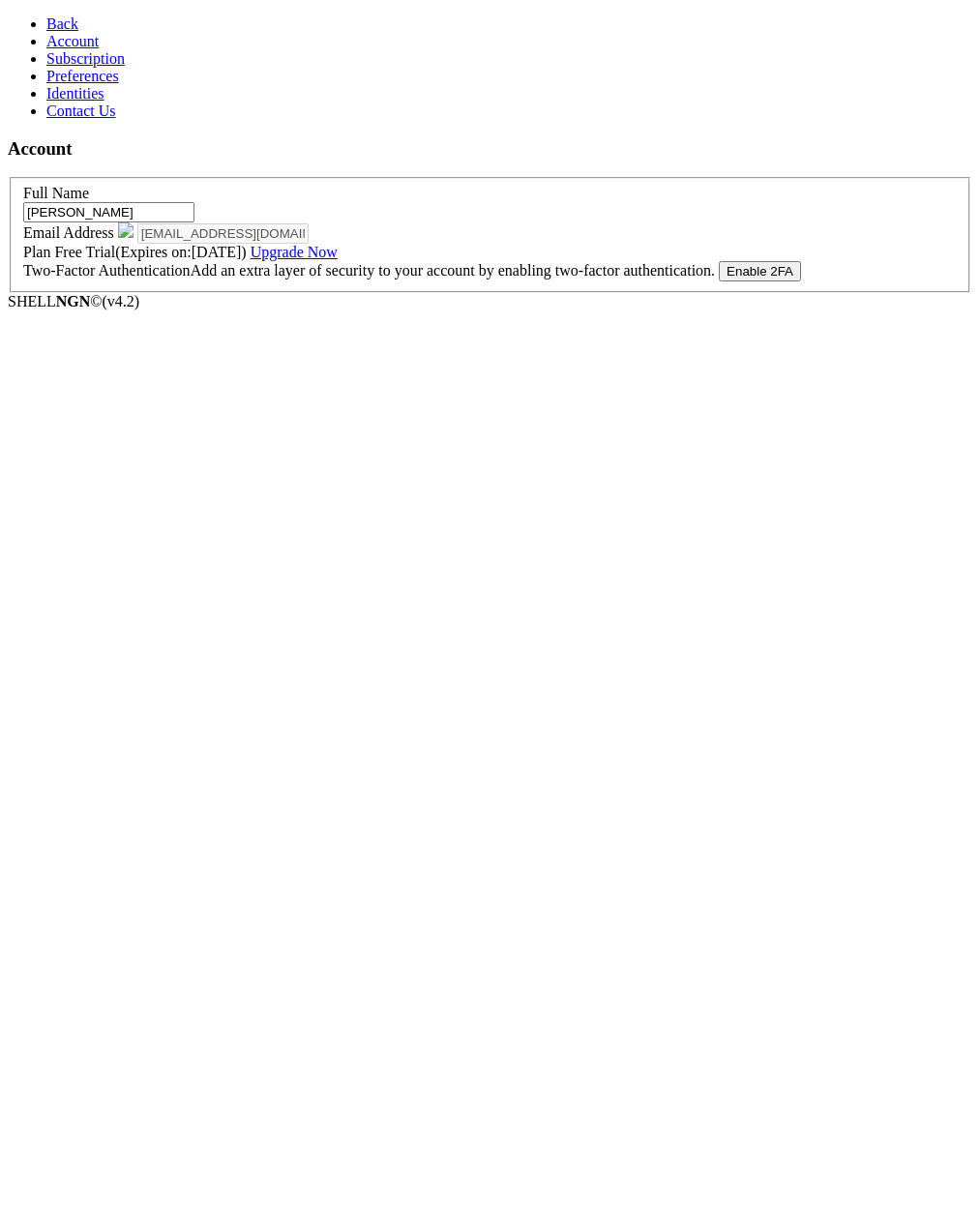
click at [47, 30] on span "Back" at bounding box center [62, 23] width 32 height 16
